Goal: Information Seeking & Learning: Learn about a topic

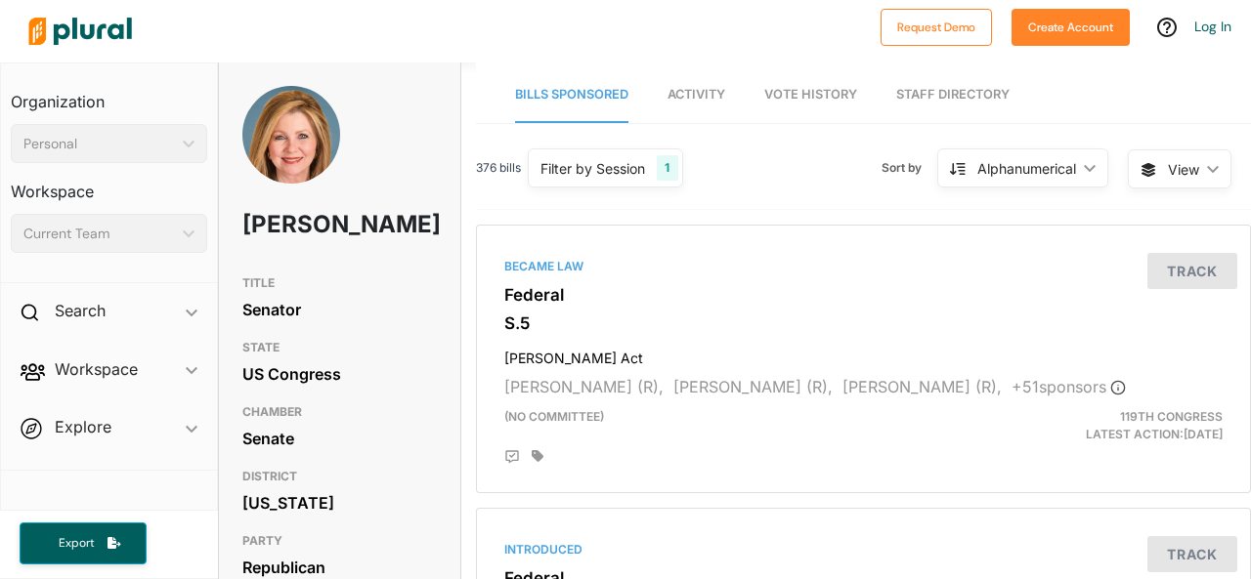
click at [962, 83] on link "Staff Directory" at bounding box center [952, 95] width 113 height 56
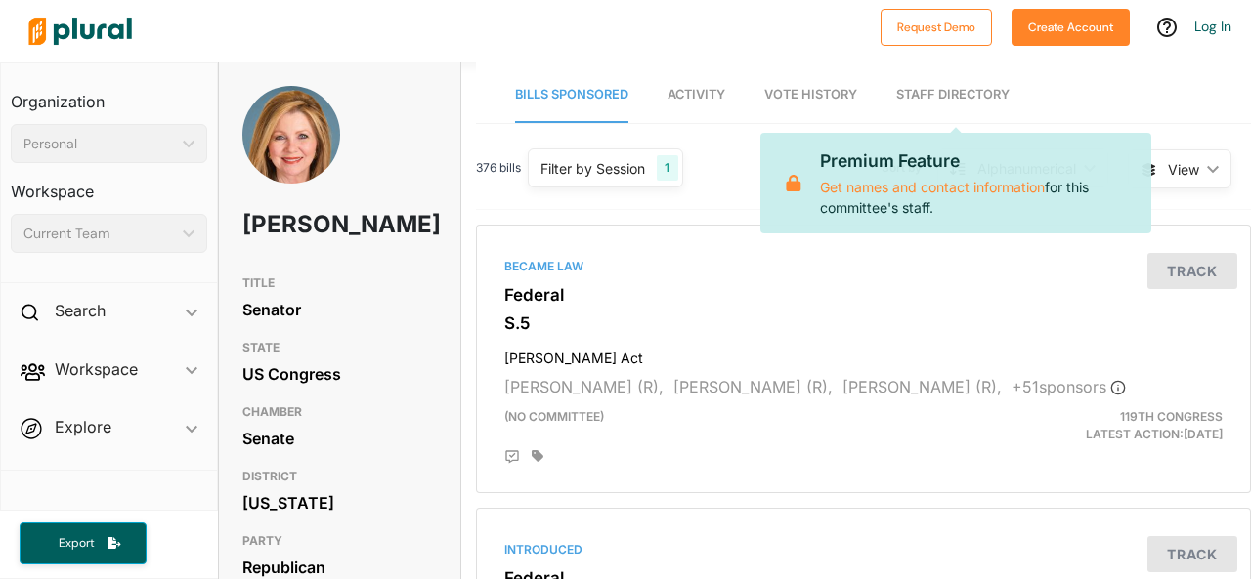
click at [960, 107] on link "Staff Directory" at bounding box center [952, 95] width 113 height 56
click at [1116, 140] on div "Premium Feature Get names and contact information for this committee's staff." at bounding box center [955, 183] width 391 height 100
click at [1042, 101] on nav "Bills Sponsored Activity Vote History Staff Directory Premium Feature Get names…" at bounding box center [863, 93] width 775 height 61
